Goal: Information Seeking & Learning: Learn about a topic

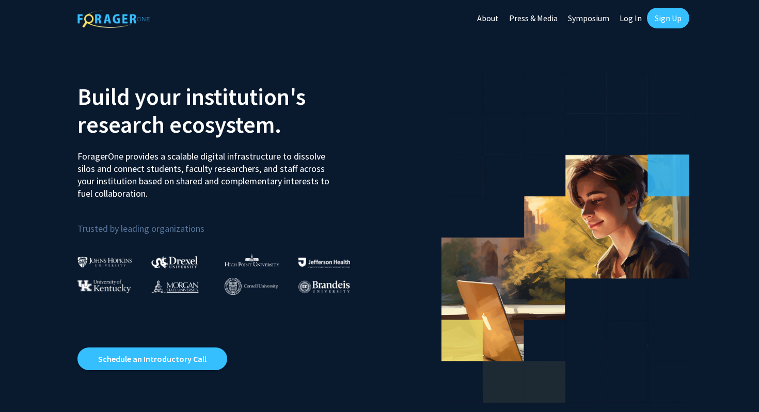
click at [624, 17] on link "Log In" at bounding box center [630, 18] width 33 height 36
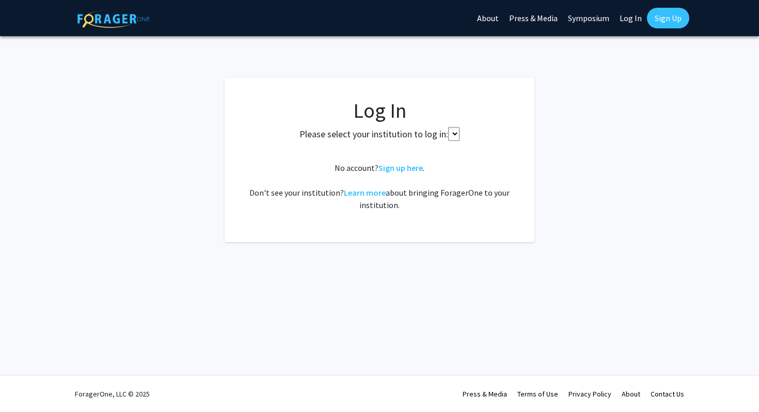
select select
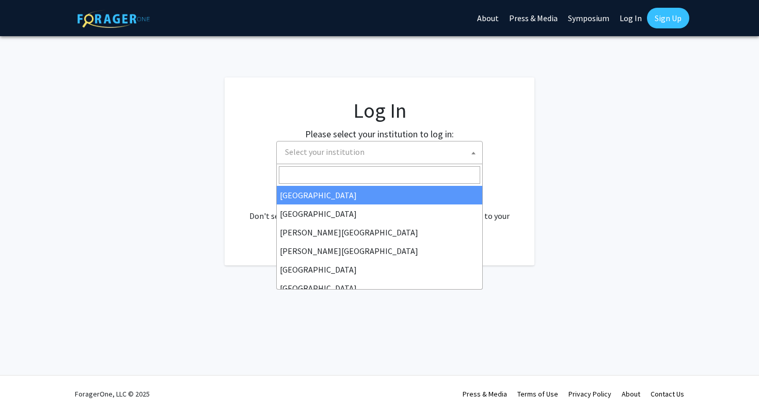
click at [391, 158] on span "Select your institution" at bounding box center [381, 151] width 201 height 21
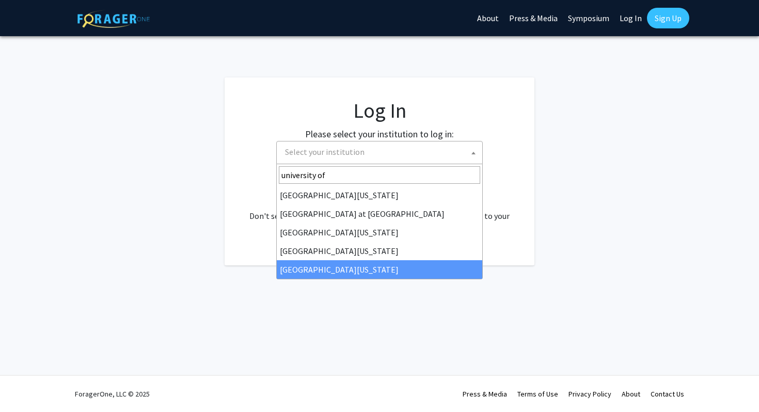
type input "university of"
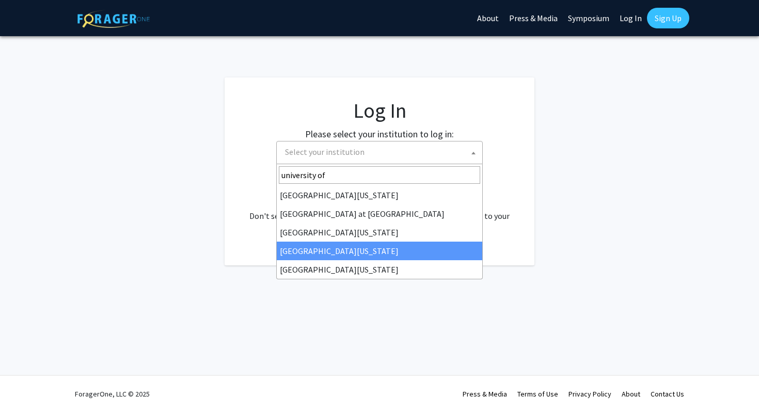
select select "31"
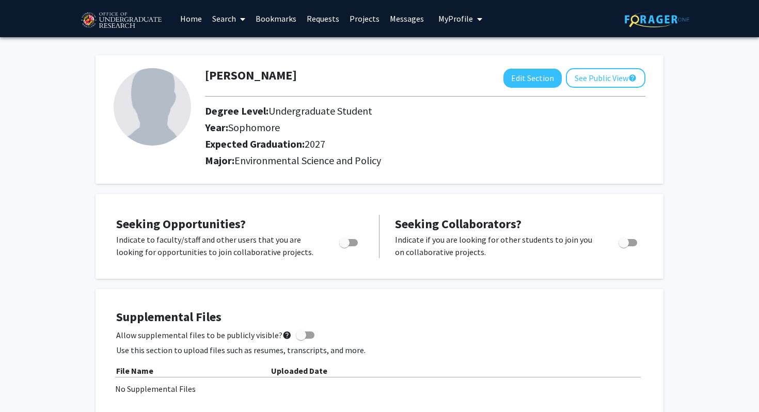
click at [235, 19] on link "Search" at bounding box center [228, 19] width 43 height 36
click at [355, 20] on link "Projects" at bounding box center [364, 19] width 40 height 36
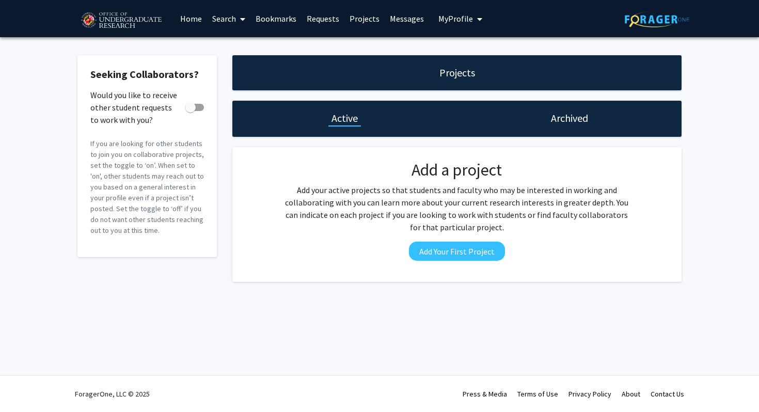
click at [190, 16] on link "Home" at bounding box center [191, 19] width 32 height 36
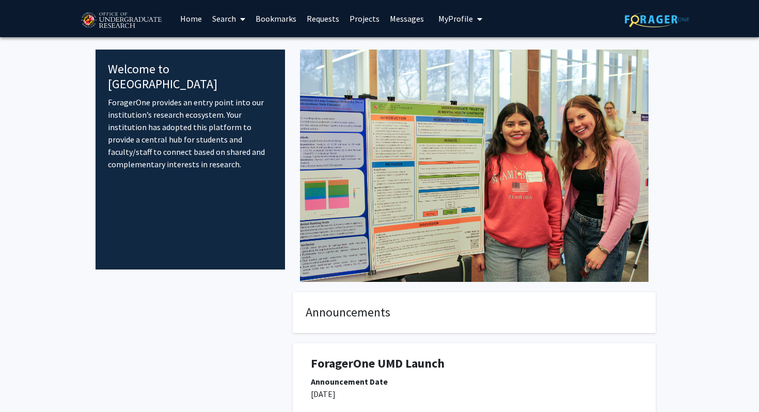
click at [221, 18] on link "Search" at bounding box center [228, 19] width 43 height 36
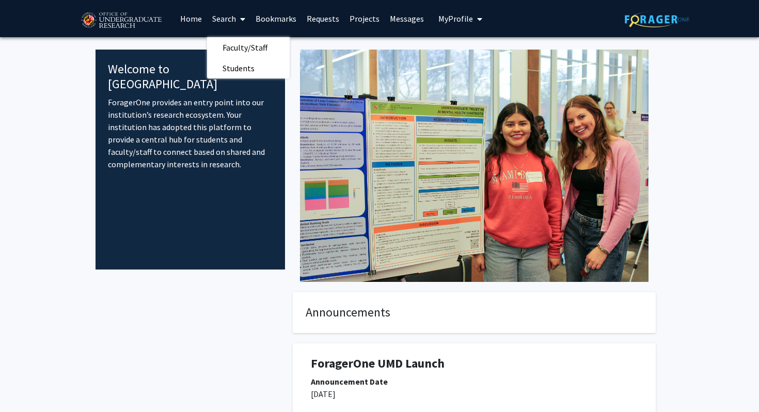
click at [137, 4] on link at bounding box center [126, 19] width 98 height 36
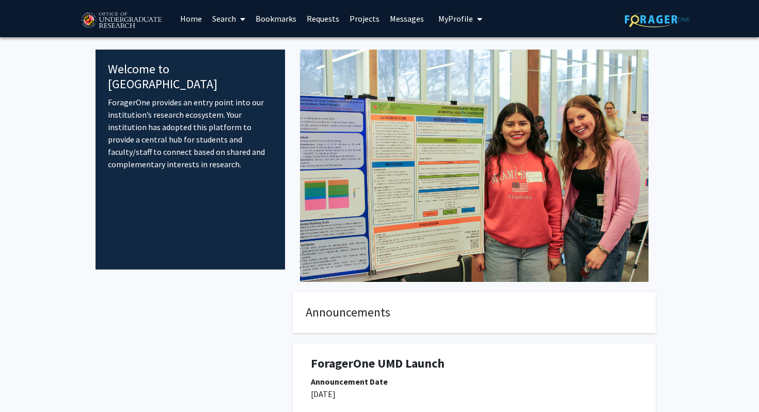
click at [137, 18] on img at bounding box center [120, 21] width 87 height 26
click at [236, 13] on span at bounding box center [240, 19] width 9 height 36
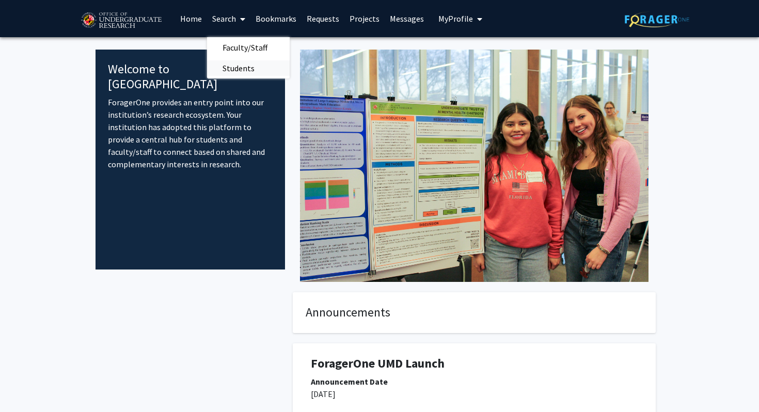
click at [253, 67] on span "Students" at bounding box center [238, 68] width 63 height 21
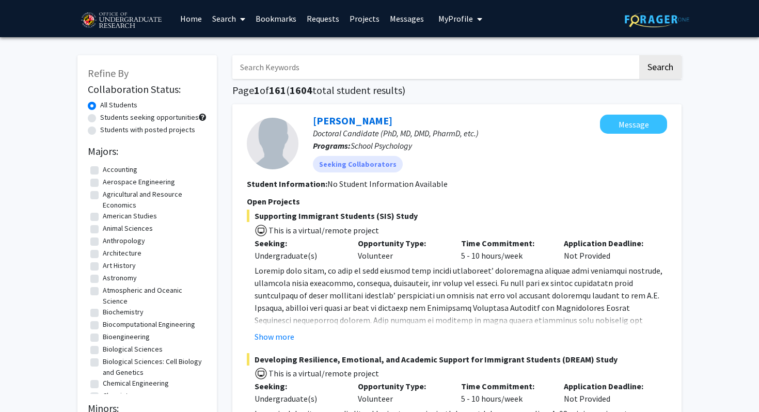
click at [223, 27] on link "Search" at bounding box center [228, 19] width 43 height 36
click at [229, 52] on span "Faculty/Staff" at bounding box center [245, 47] width 76 height 21
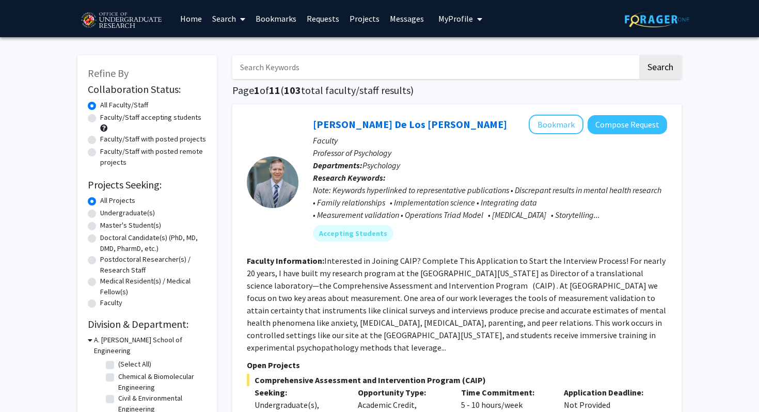
click at [473, 22] on span "My profile dropdown to access profile and logout" at bounding box center [477, 19] width 9 height 36
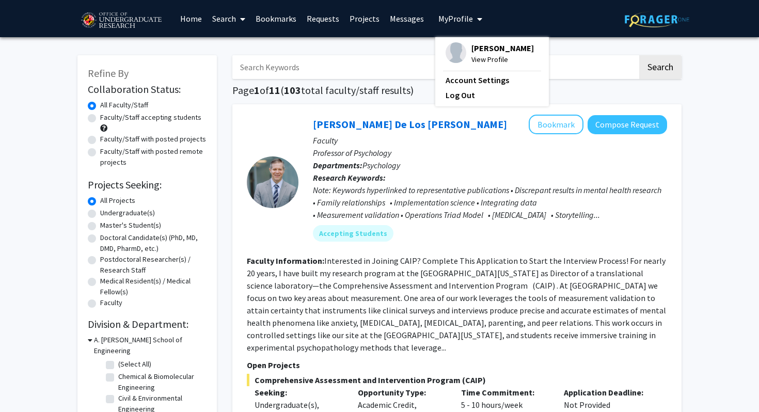
click at [473, 22] on span "My profile dropdown to access profile and logout" at bounding box center [477, 19] width 9 height 36
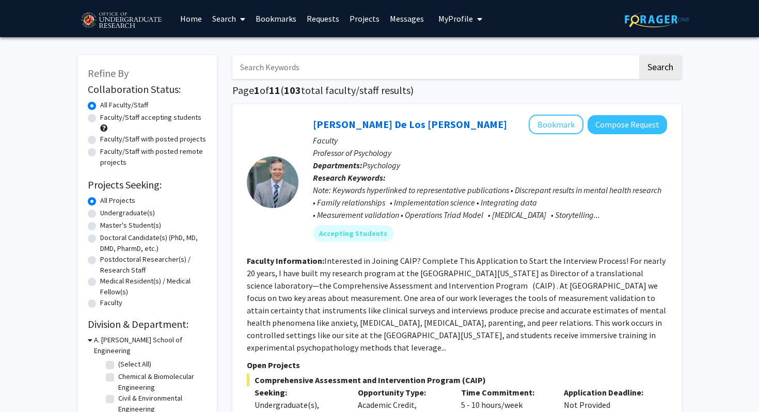
click at [678, 24] on img at bounding box center [657, 19] width 65 height 16
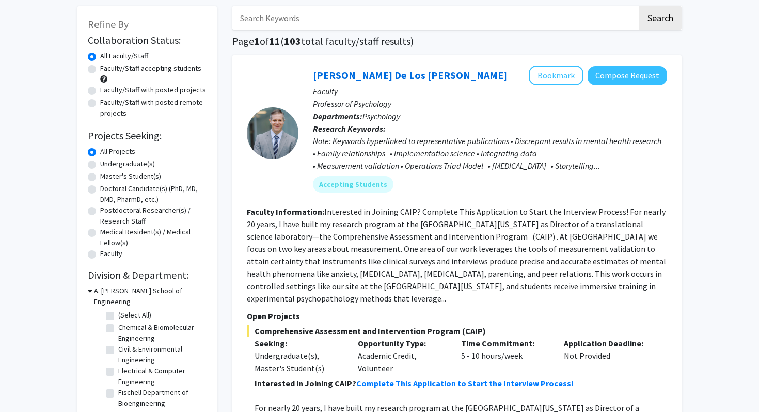
scroll to position [58, 0]
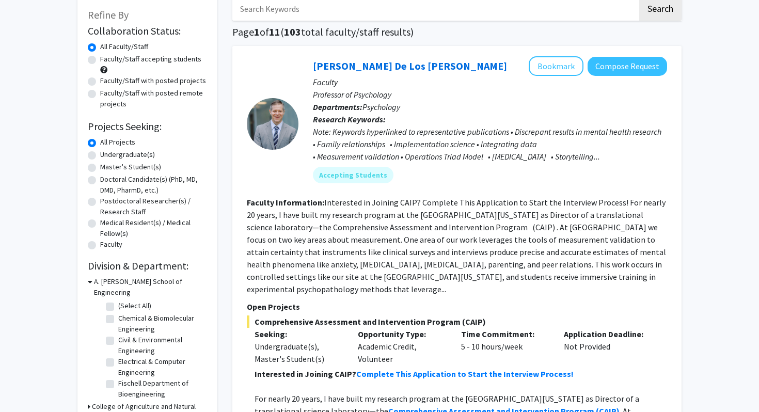
click at [136, 156] on label "Undergraduate(s)" at bounding box center [127, 154] width 55 height 11
click at [107, 156] on input "Undergraduate(s)" at bounding box center [103, 152] width 7 height 7
radio input "true"
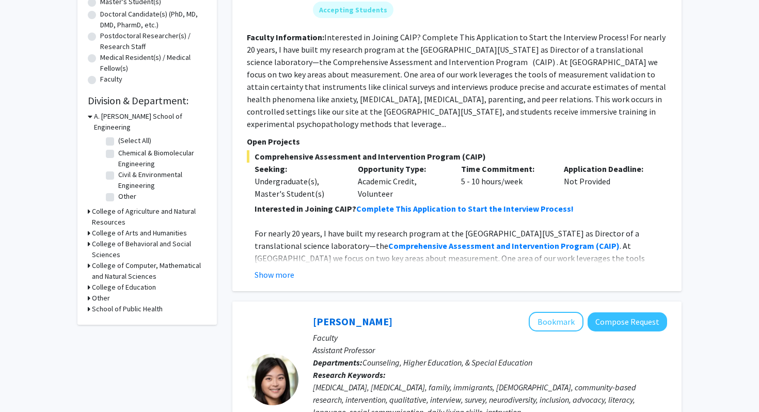
scroll to position [249, 0]
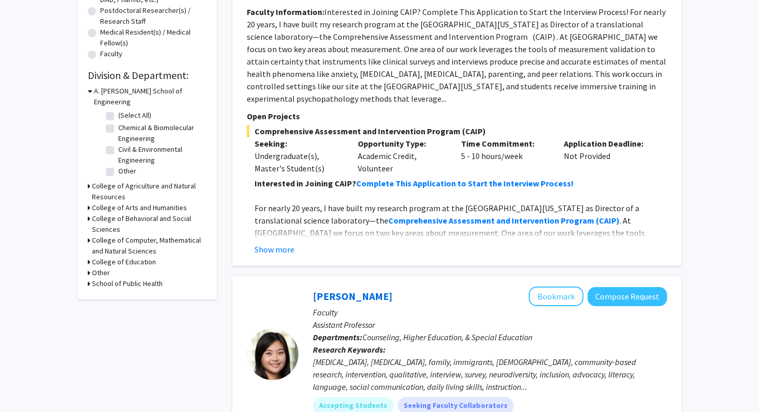
click at [113, 181] on h3 "College of Agriculture and Natural Resources" at bounding box center [149, 192] width 115 height 22
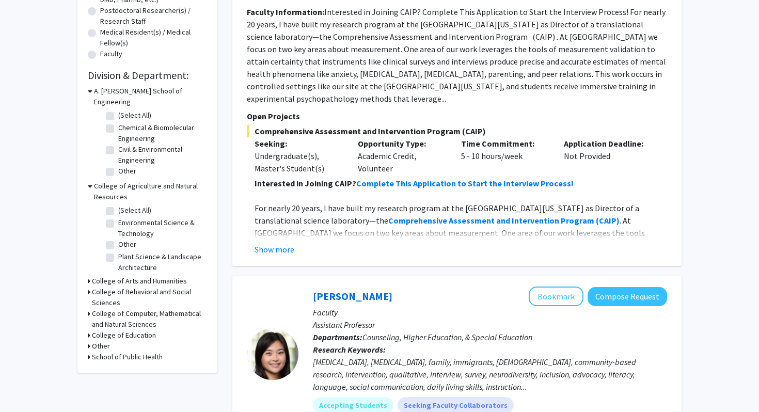
click at [120, 205] on label "(Select All)" at bounding box center [134, 210] width 33 height 11
click at [120, 205] on input "(Select All)" at bounding box center [121, 208] width 7 height 7
checkbox input "true"
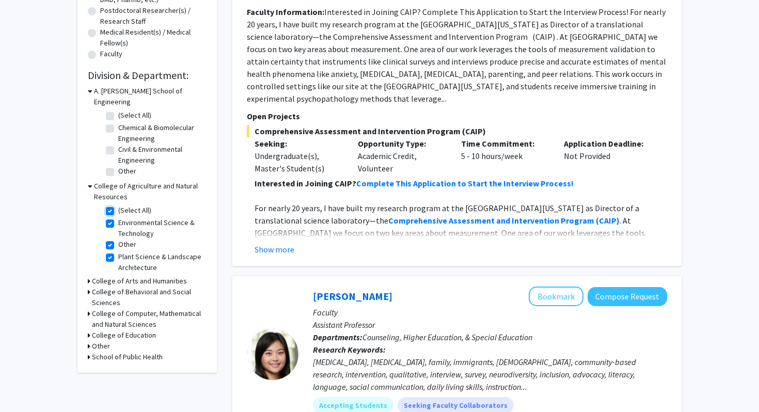
checkbox input "true"
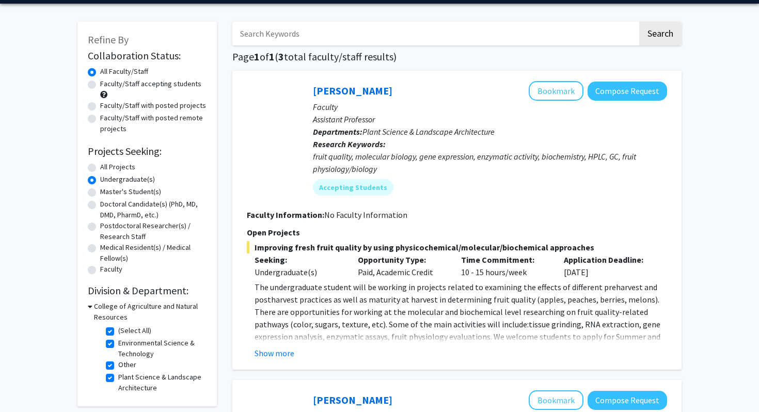
scroll to position [138, 0]
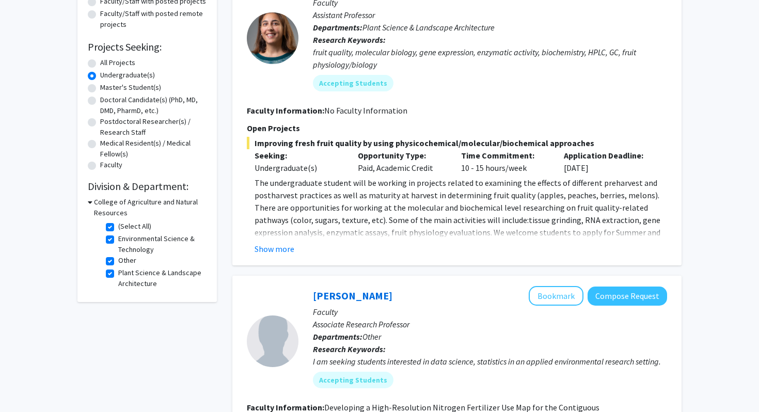
click at [122, 264] on label "Other" at bounding box center [127, 260] width 18 height 11
click at [122, 262] on input "Other" at bounding box center [121, 258] width 7 height 7
checkbox input "false"
checkbox input "true"
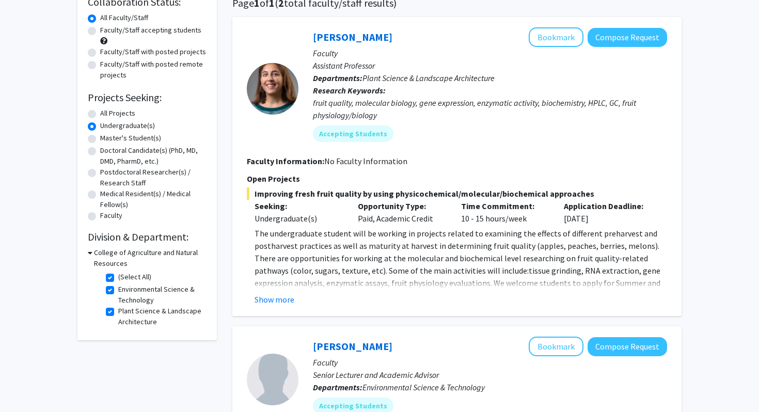
scroll to position [88, 0]
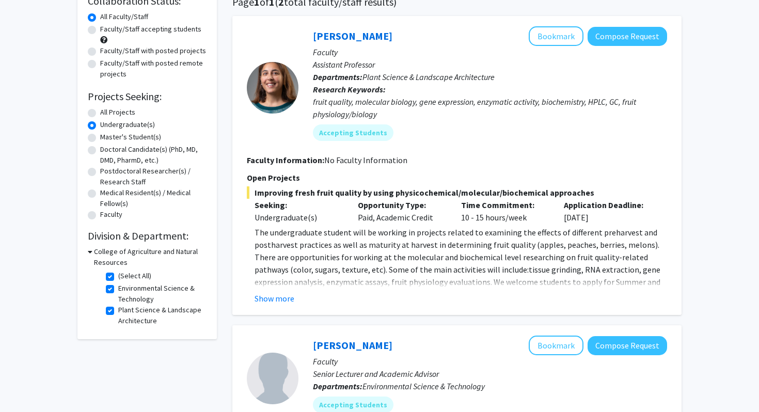
click at [118, 275] on label "(Select All)" at bounding box center [134, 276] width 33 height 11
click at [118, 275] on input "(Select All)" at bounding box center [121, 274] width 7 height 7
checkbox input "false"
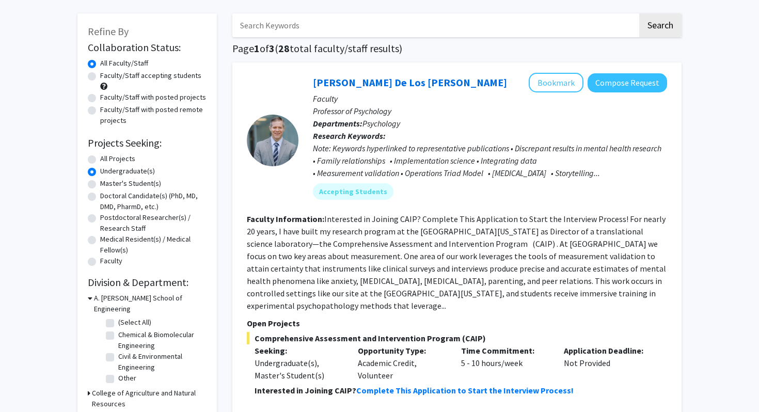
scroll to position [123, 0]
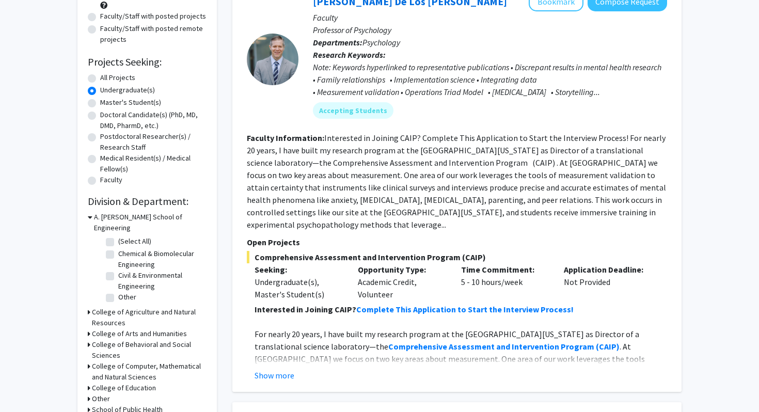
click at [108, 307] on h3 "College of Agriculture and Natural Resources" at bounding box center [149, 318] width 115 height 22
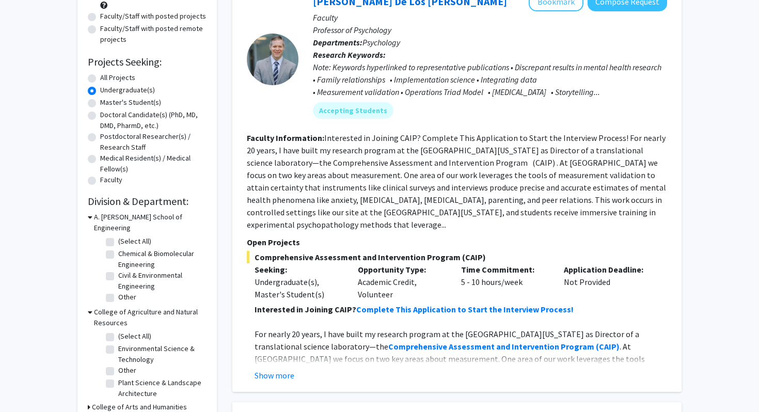
click at [118, 331] on label "(Select All)" at bounding box center [134, 336] width 33 height 11
click at [118, 331] on input "(Select All)" at bounding box center [121, 334] width 7 height 7
checkbox input "true"
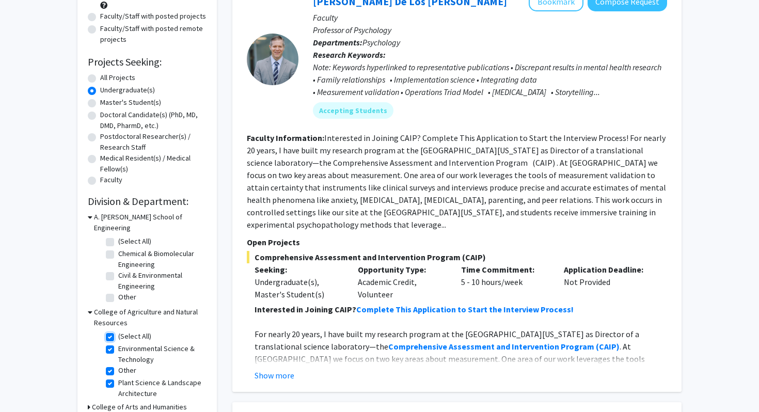
checkbox input "true"
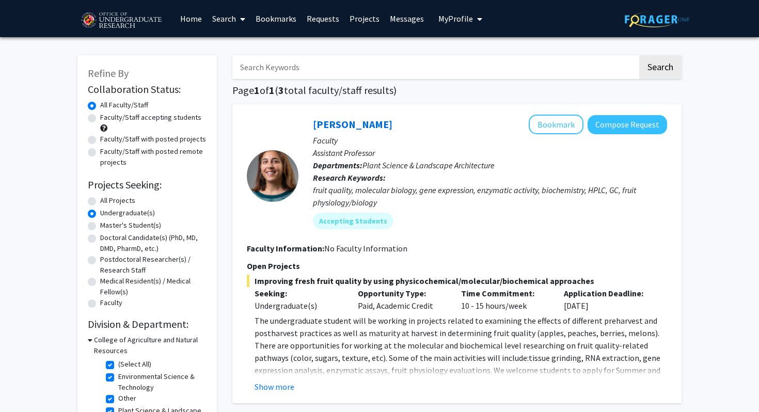
click at [100, 117] on label "Faculty/Staff accepting students" at bounding box center [150, 117] width 101 height 11
click at [100, 117] on input "Faculty/Staff accepting students" at bounding box center [103, 115] width 7 height 7
radio input "true"
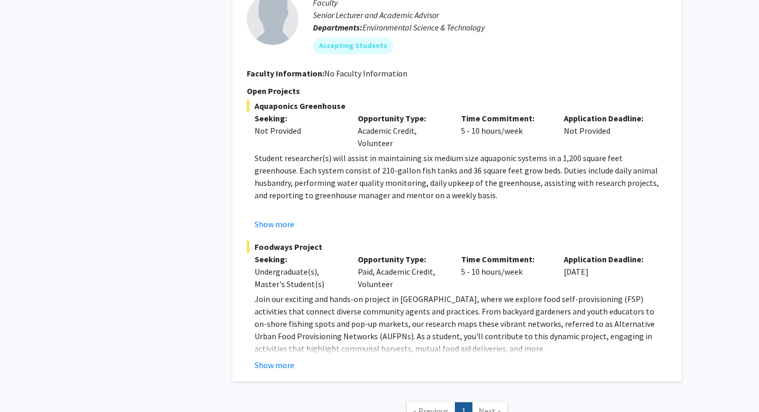
scroll to position [819, 0]
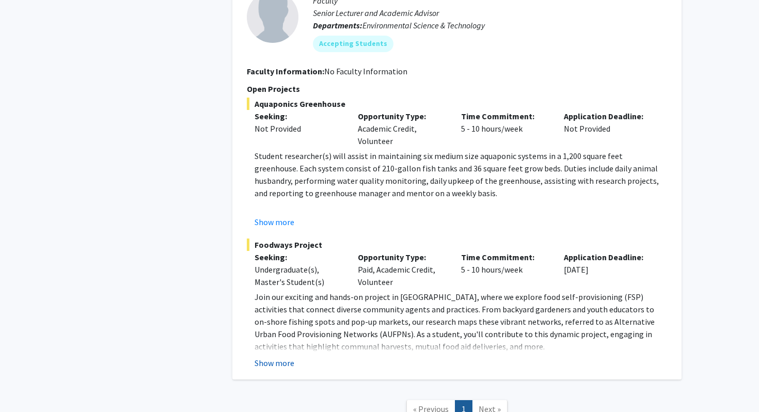
click at [265, 361] on button "Show more" at bounding box center [275, 363] width 40 height 12
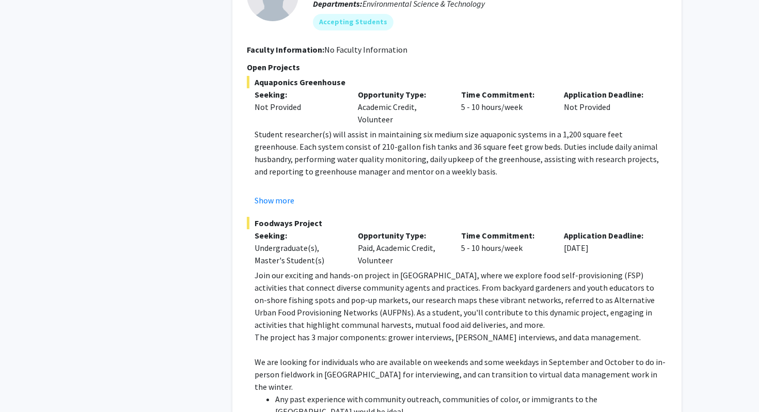
scroll to position [794, 0]
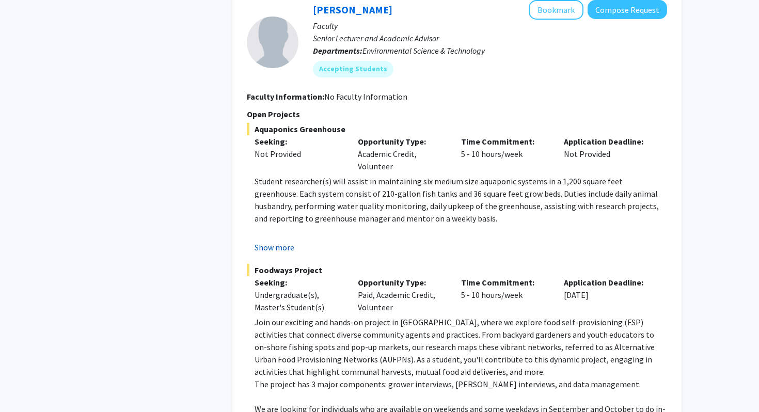
click at [287, 244] on button "Show more" at bounding box center [275, 247] width 40 height 12
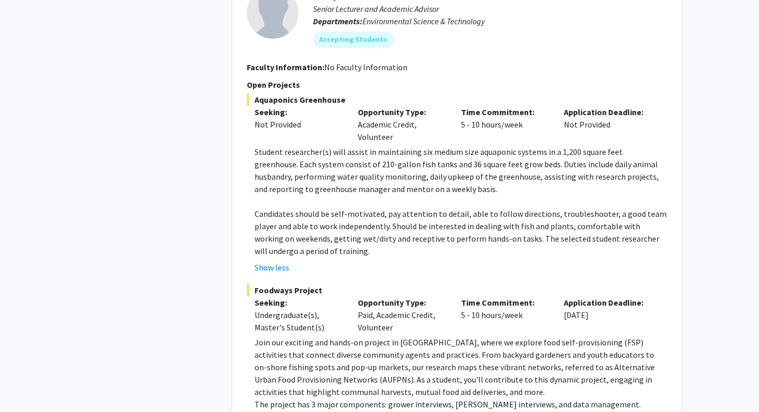
scroll to position [823, 0]
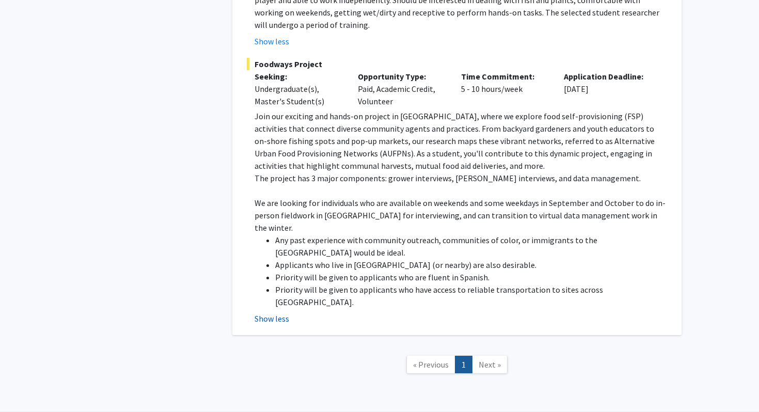
click at [276, 312] on button "Show less" at bounding box center [272, 318] width 35 height 12
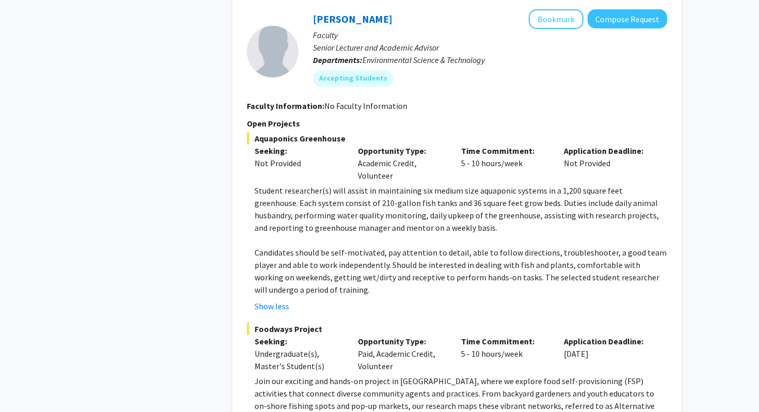
scroll to position [783, 0]
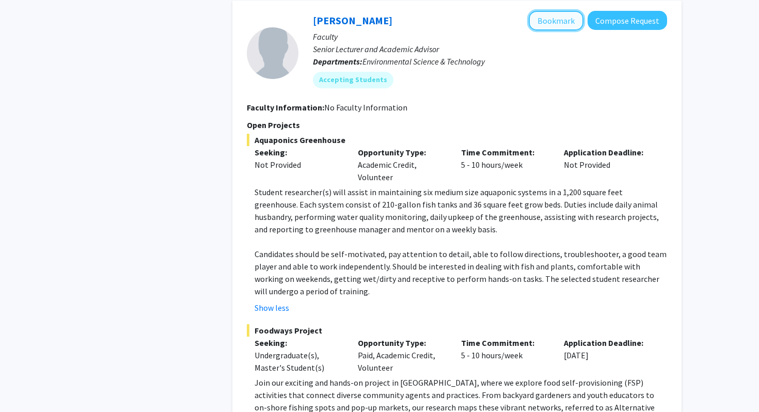
click at [559, 25] on button "Bookmark" at bounding box center [556, 21] width 55 height 20
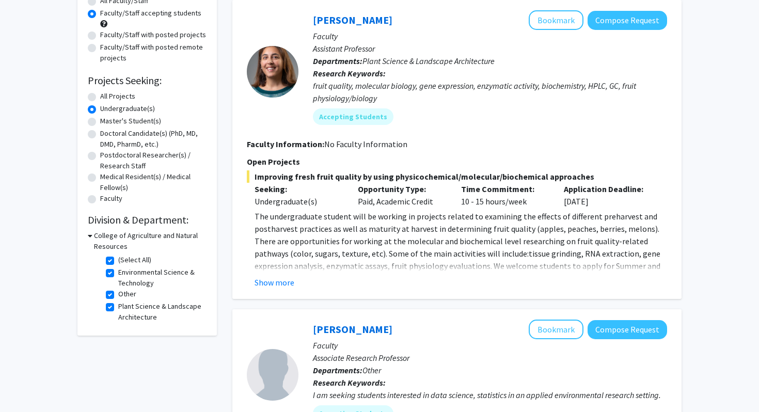
scroll to position [0, 0]
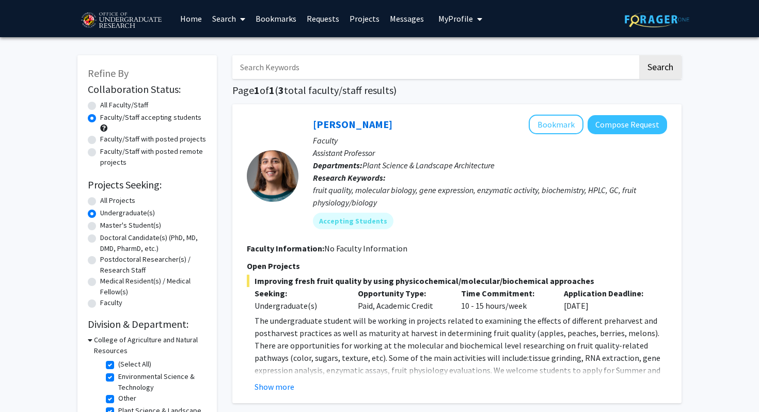
click at [150, 22] on img at bounding box center [120, 21] width 87 height 26
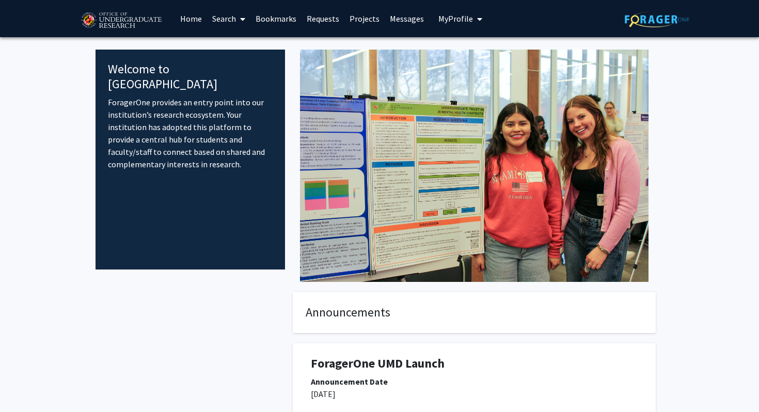
click at [242, 14] on span at bounding box center [240, 19] width 9 height 36
click at [253, 44] on span "Faculty/Staff" at bounding box center [245, 47] width 76 height 21
